Goal: Task Accomplishment & Management: Use online tool/utility

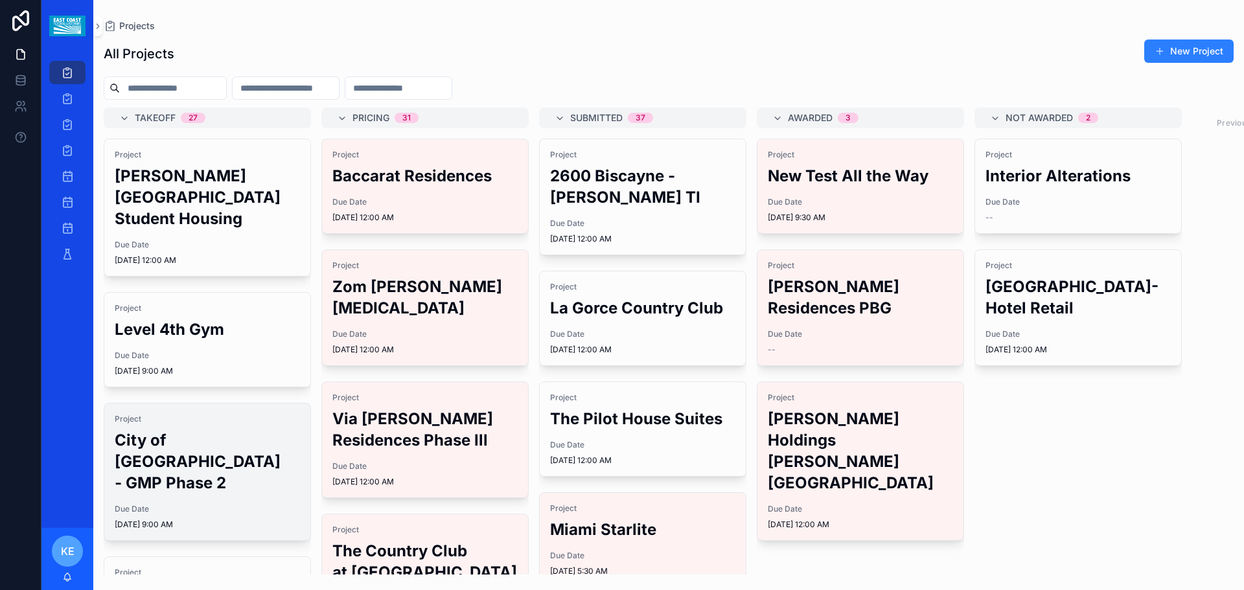
click at [132, 504] on div "Project City of [GEOGRAPHIC_DATA] - GMP Phase 2 Due Date [DATE] 9:00 AM" at bounding box center [207, 472] width 206 height 137
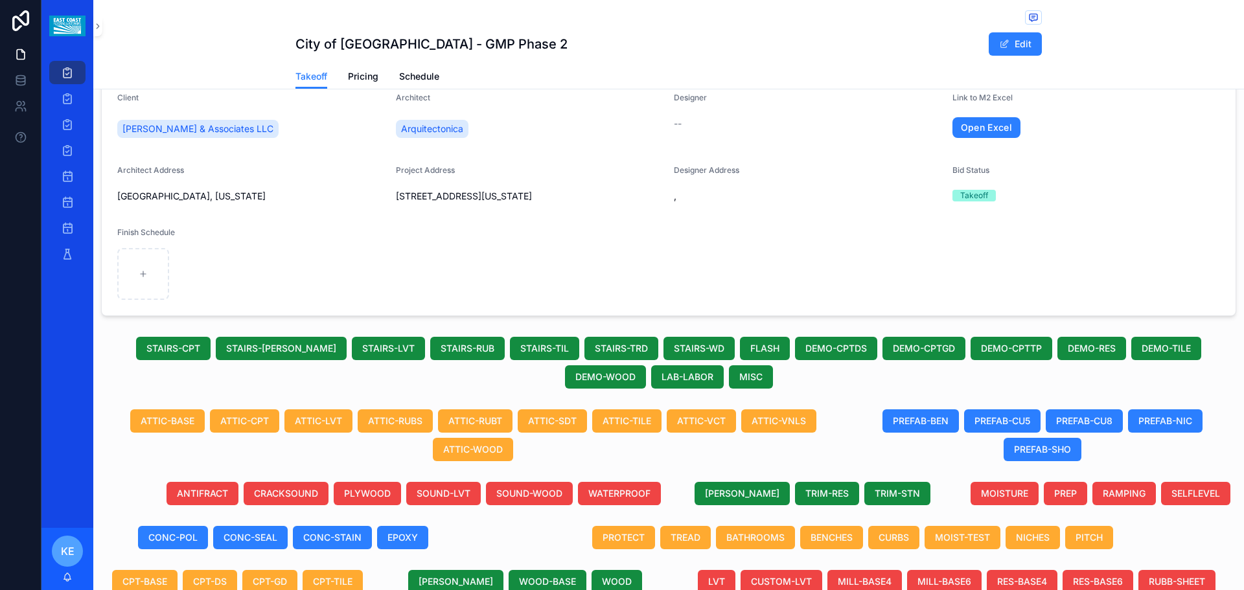
scroll to position [452, 0]
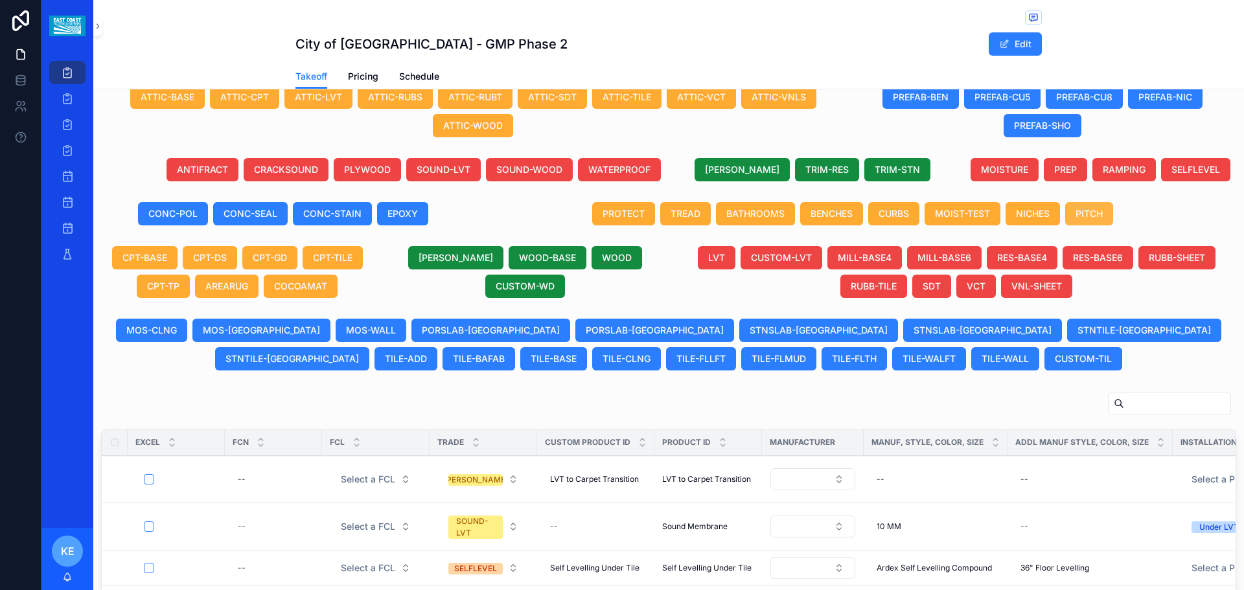
click at [1090, 220] on span "PITCH" at bounding box center [1089, 213] width 27 height 13
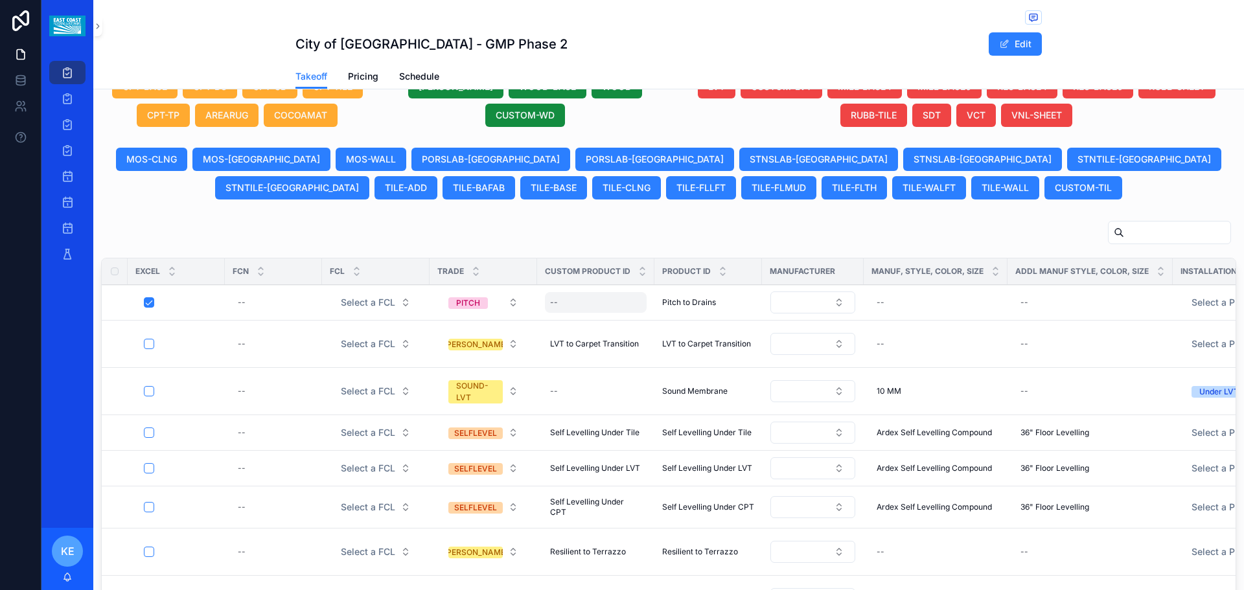
scroll to position [670, 0]
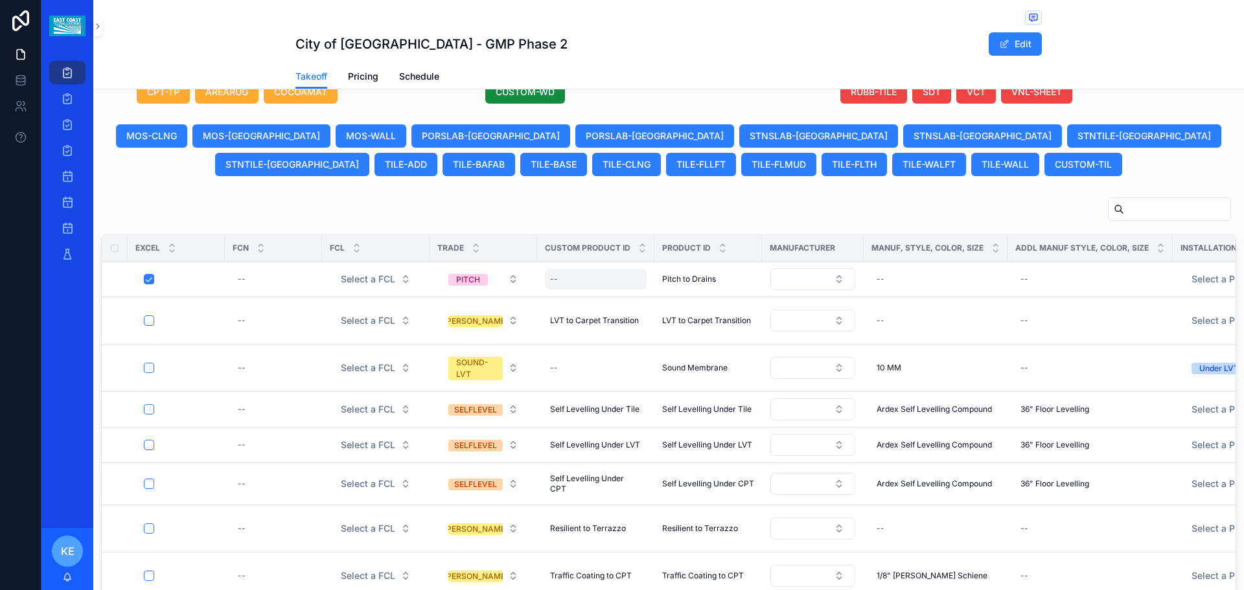
click at [603, 290] on div "--" at bounding box center [596, 279] width 102 height 21
type input "**********"
click button "scrollable content" at bounding box center [709, 310] width 16 height 16
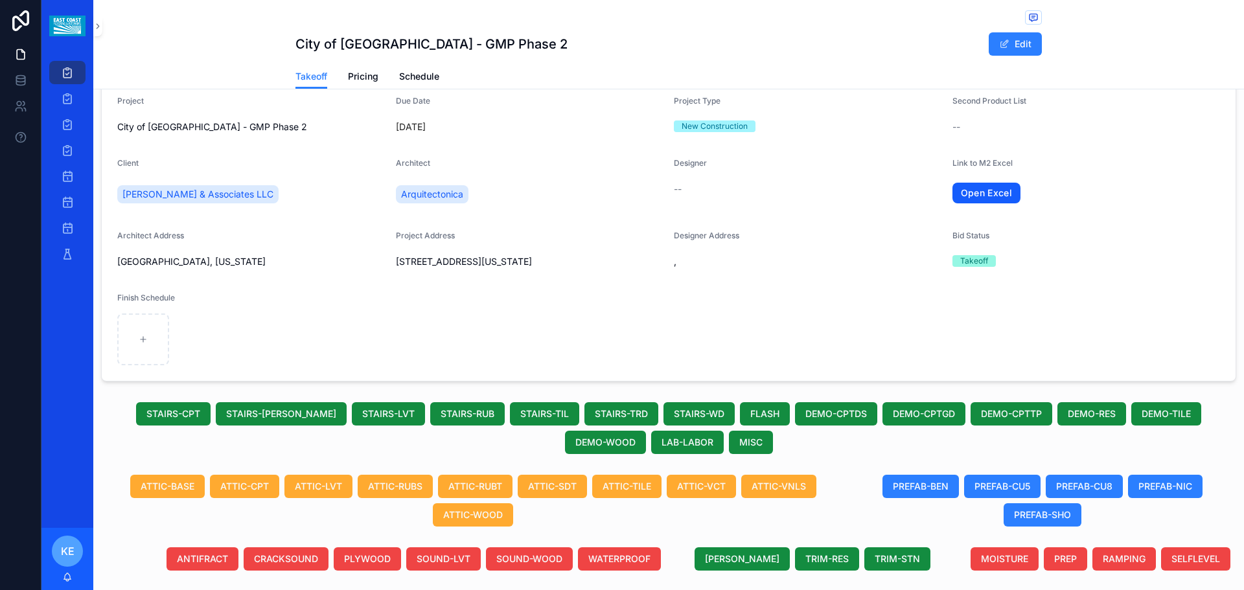
scroll to position [0, 0]
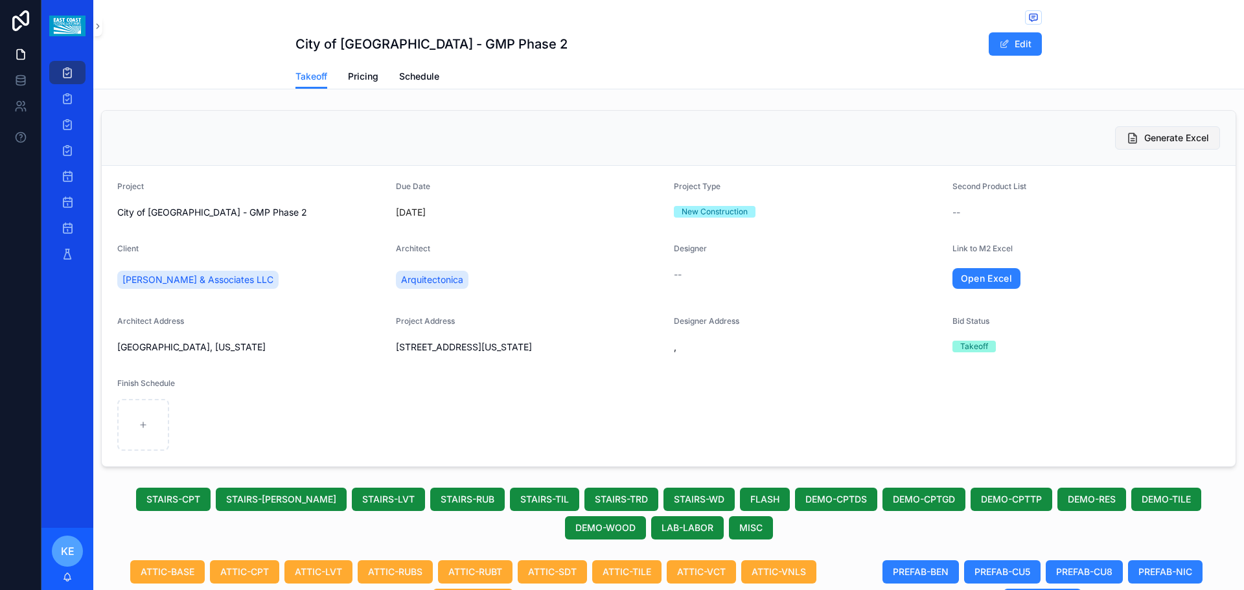
click at [1193, 130] on button "Generate Excel" at bounding box center [1167, 137] width 105 height 23
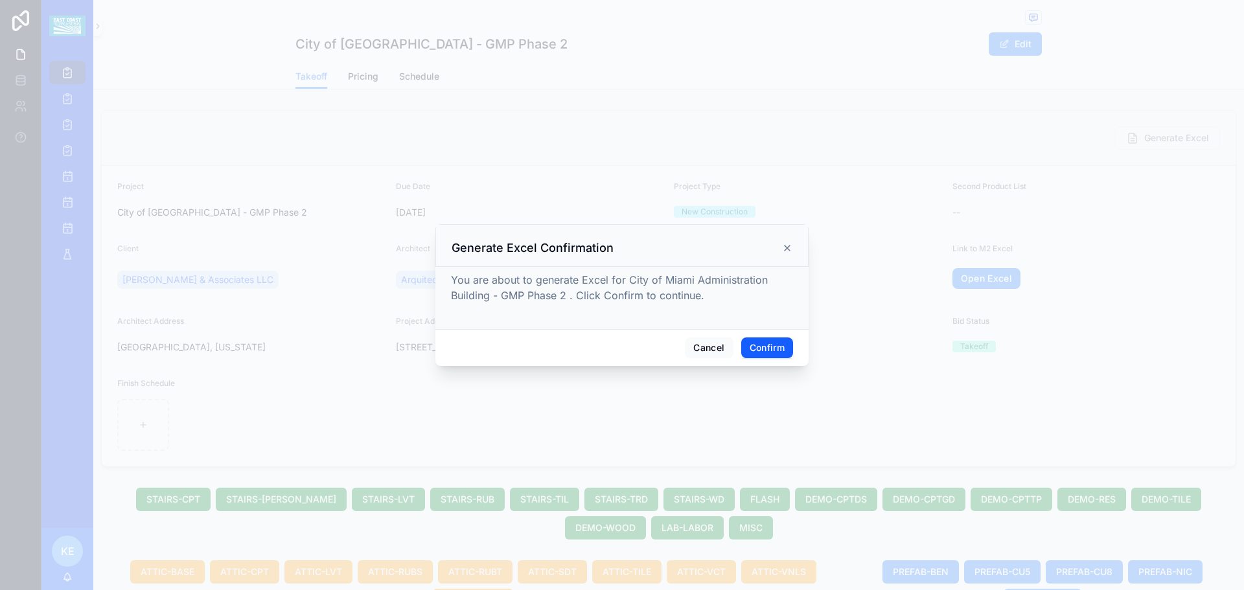
click at [761, 355] on button "Confirm" at bounding box center [767, 348] width 52 height 21
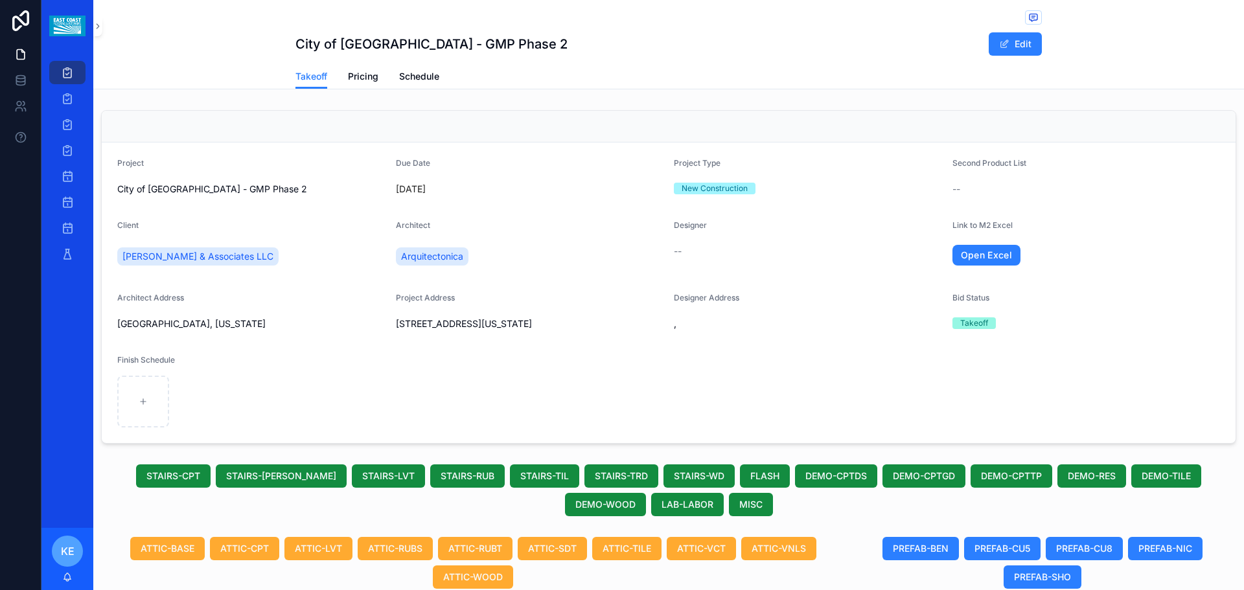
click at [983, 266] on div "Open Excel" at bounding box center [1087, 255] width 268 height 29
click at [992, 258] on link "Open Excel" at bounding box center [987, 255] width 69 height 21
